Goal: Transaction & Acquisition: Purchase product/service

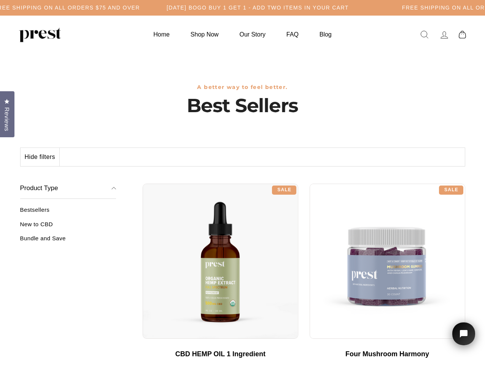
click at [242, 183] on div "**********" at bounding box center [304, 181] width 323 height 6
click at [140, 8] on h5 "Free Shipping on all orders $75 and over" at bounding box center [67, 8] width 146 height 6
click at [40, 157] on button "Hide filters" at bounding box center [40, 157] width 39 height 18
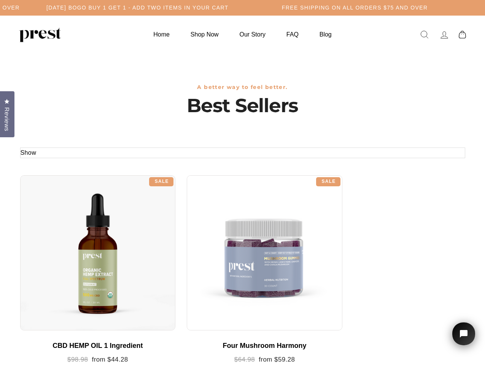
click at [68, 227] on div at bounding box center [98, 253] width 156 height 156
click at [68, 241] on div at bounding box center [98, 253] width 156 height 156
click at [7, 113] on span "Reviews" at bounding box center [7, 119] width 10 height 24
click at [464, 334] on icon "Open chat widget" at bounding box center [467, 334] width 11 height 11
